Goal: Transaction & Acquisition: Purchase product/service

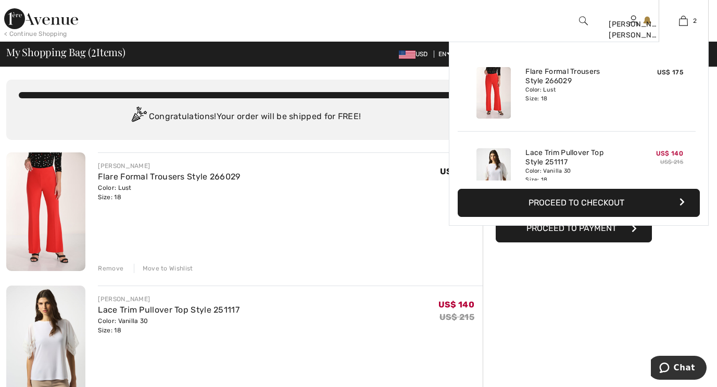
click at [656, 206] on button "Proceed to Checkout" at bounding box center [579, 203] width 242 height 28
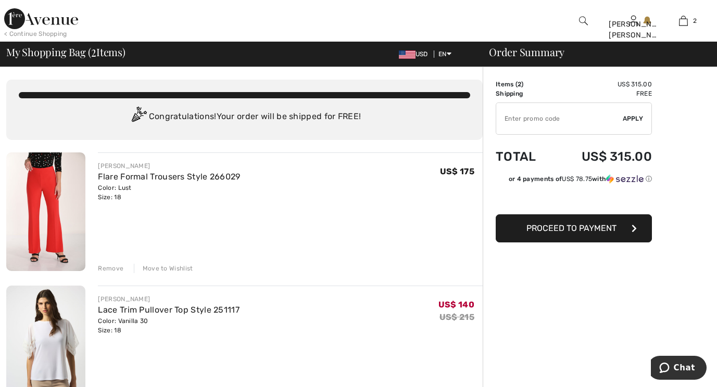
click at [634, 230] on icon "button" at bounding box center [634, 228] width 5 height 8
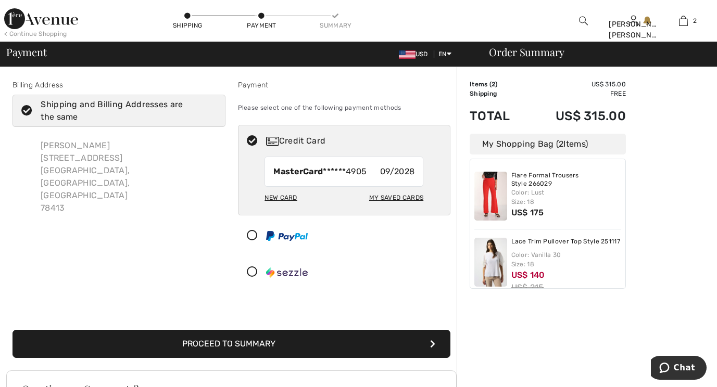
click at [634, 230] on div "Order Summary Details Items ( 2 ) US$ 315.00 Promo code US$ 0.00 Shipping Free …" at bounding box center [587, 310] width 260 height 486
click at [434, 344] on icon "submit" at bounding box center [432, 344] width 5 height 8
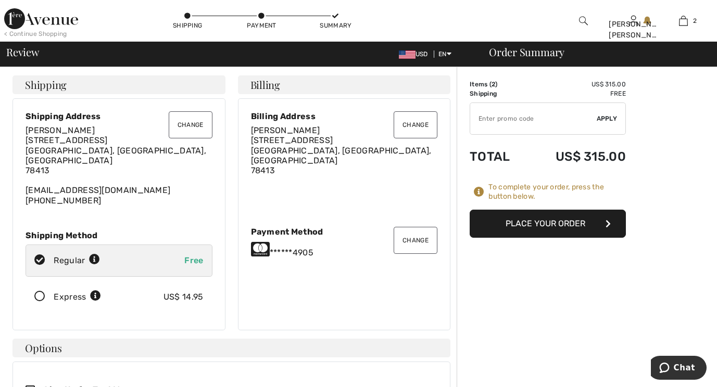
click at [566, 224] on button "Place Your Order" at bounding box center [548, 224] width 156 height 28
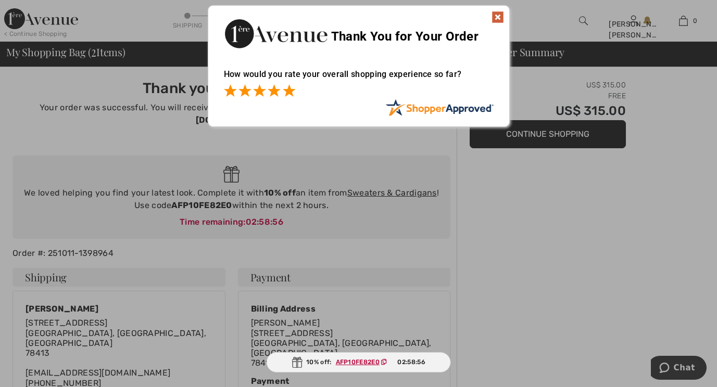
click at [287, 94] on span at bounding box center [289, 90] width 12 height 12
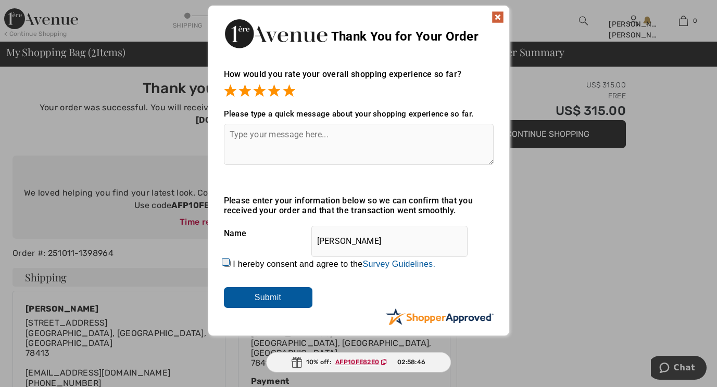
click at [497, 16] on img at bounding box center [498, 17] width 12 height 12
